Goal: Task Accomplishment & Management: Use online tool/utility

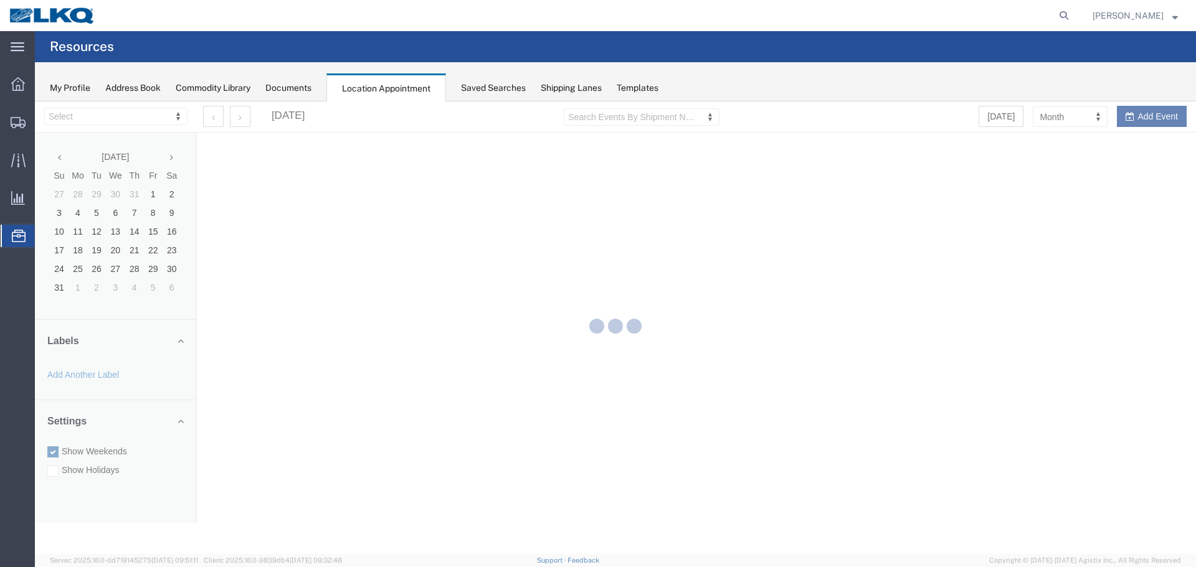
select select "28018"
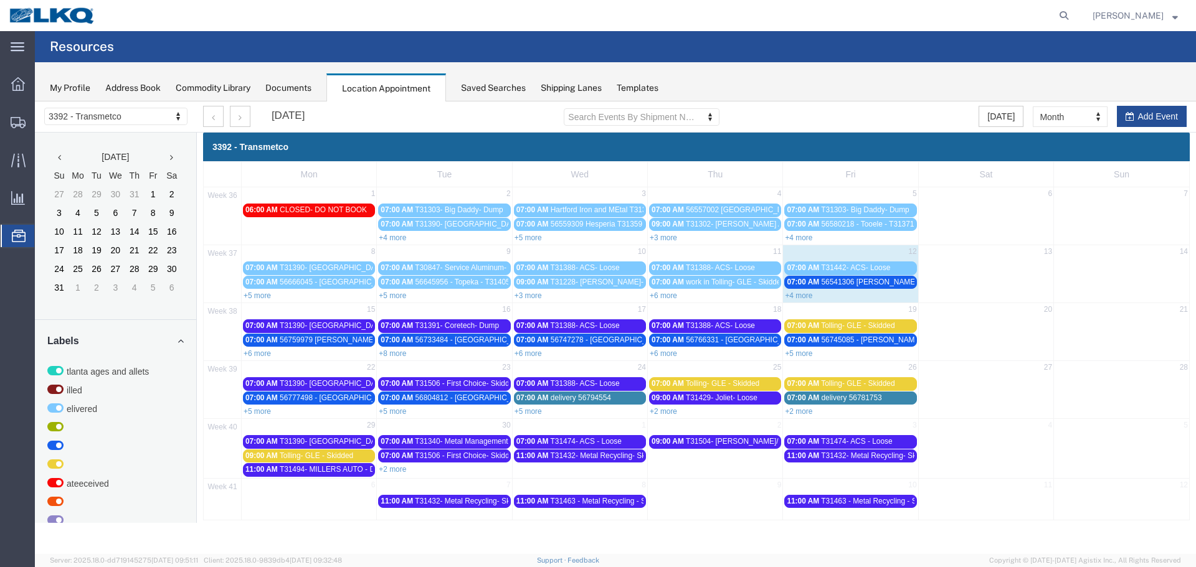
click at [791, 295] on link "+4 more" at bounding box center [798, 296] width 27 height 9
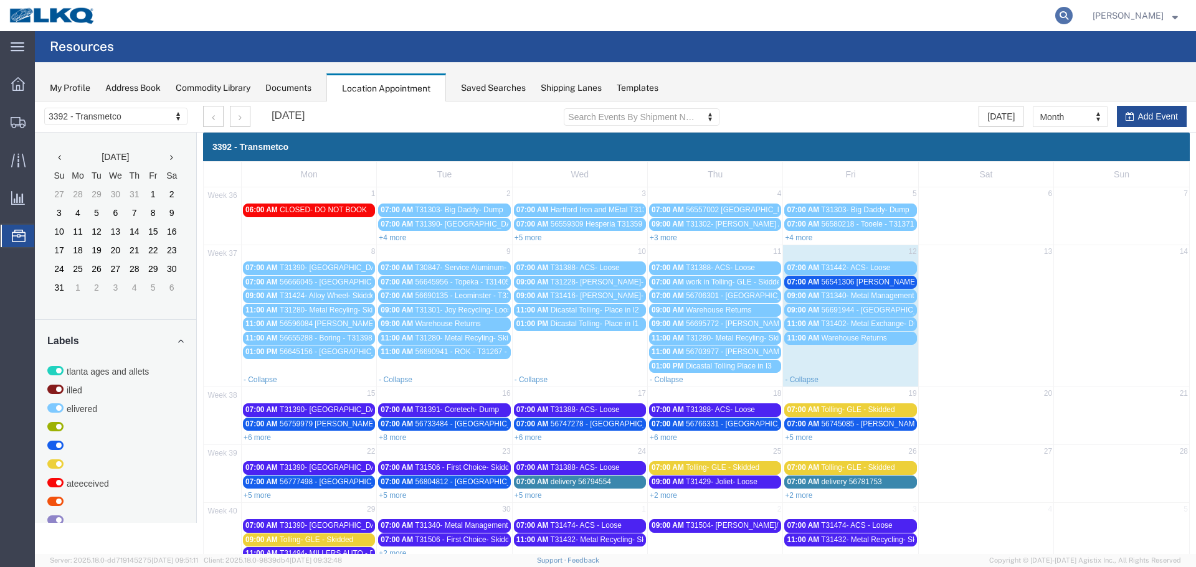
click at [1055, 16] on icon at bounding box center [1063, 15] width 17 height 17
type input "56691944"
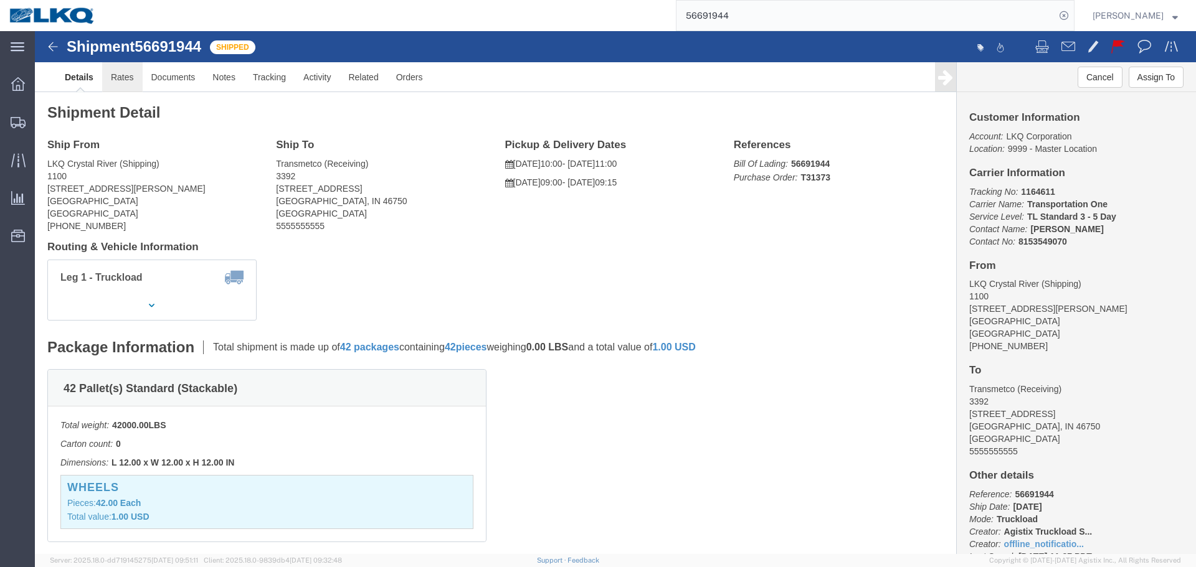
click link "Rates"
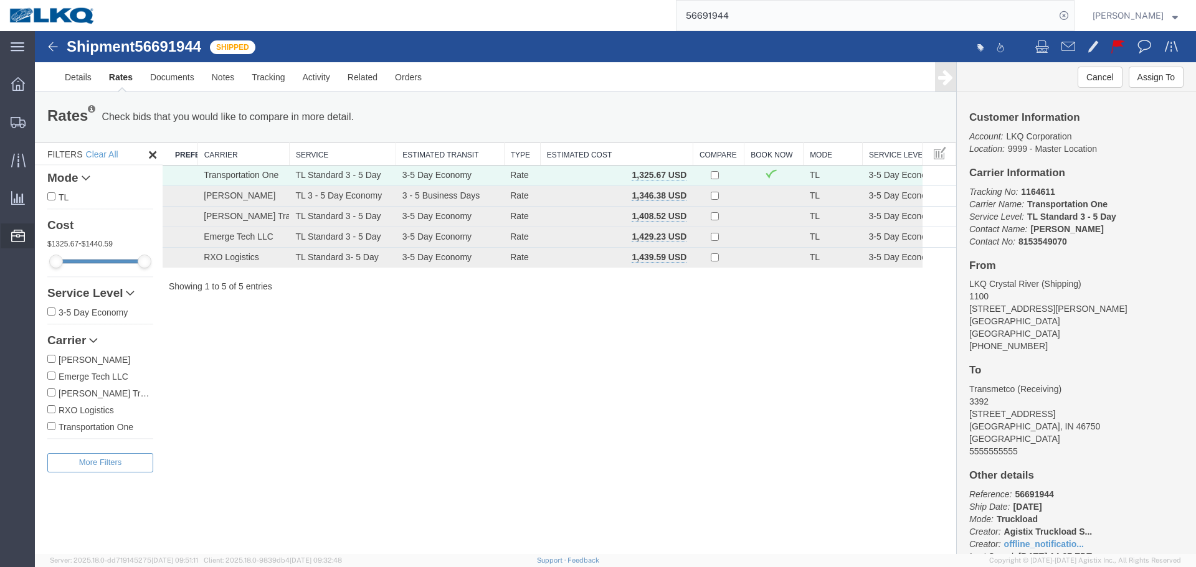
click at [0, 0] on span "Location Appointment" at bounding box center [0, 0] width 0 height 0
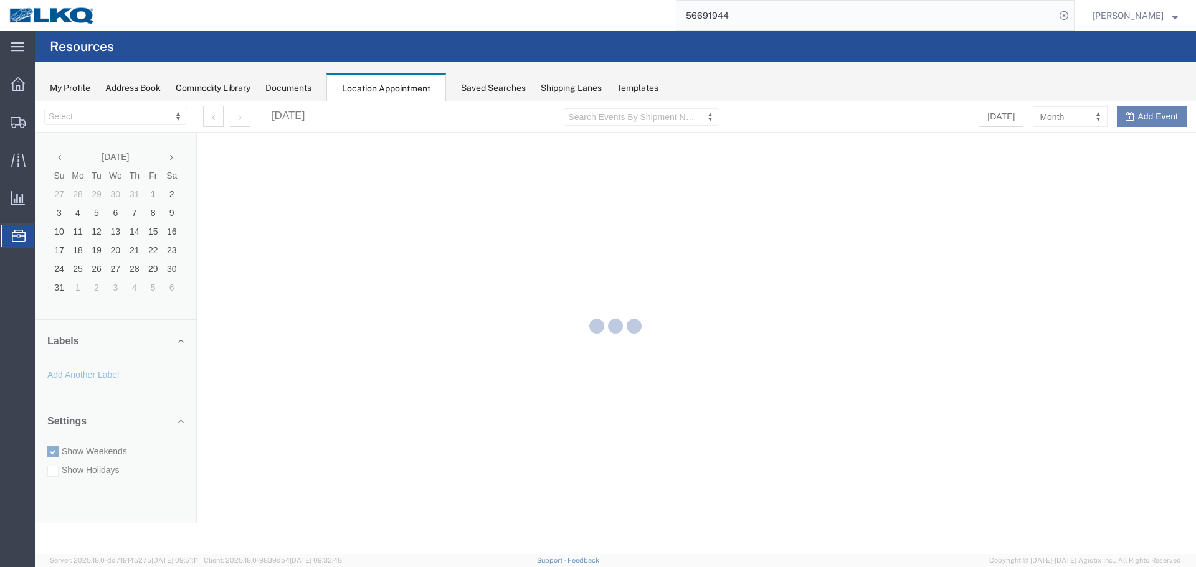
select select "28018"
